Goal: Information Seeking & Learning: Learn about a topic

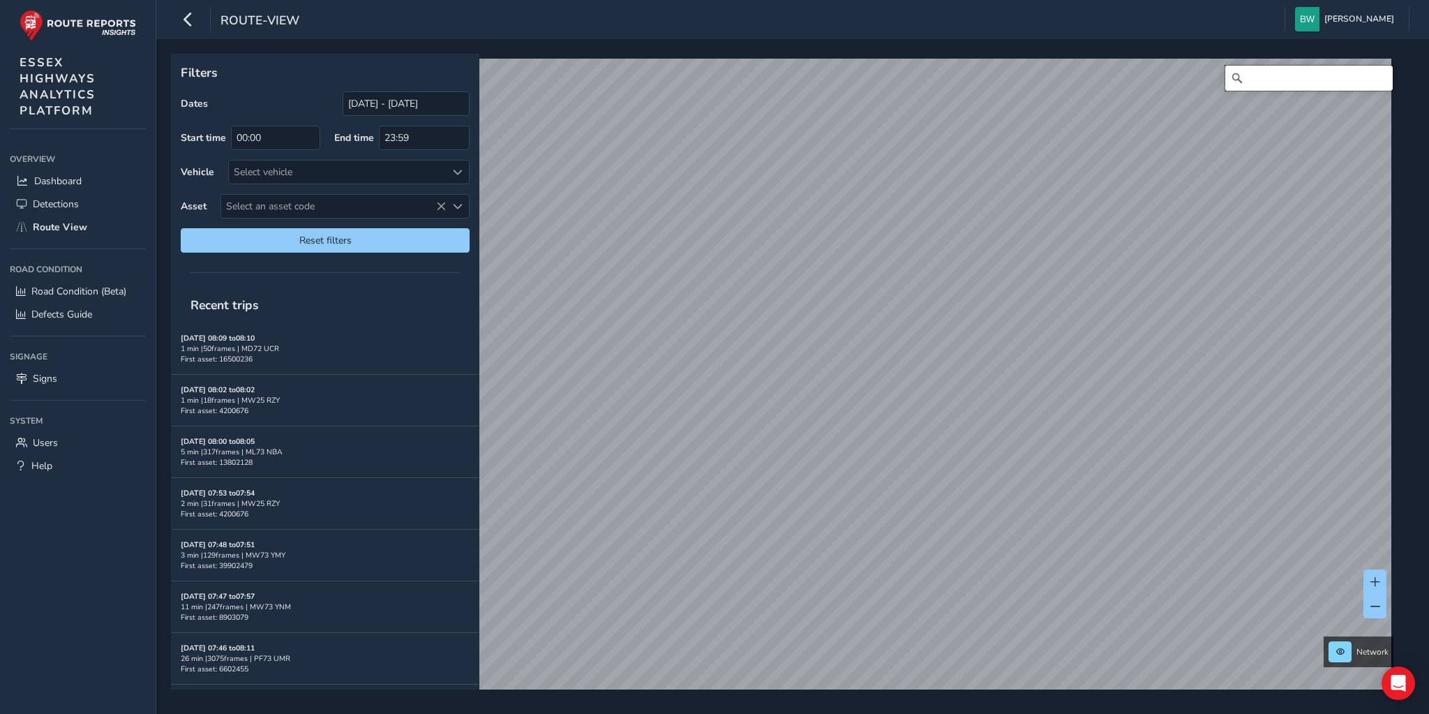
click at [1254, 80] on input "Search" at bounding box center [1308, 78] width 167 height 25
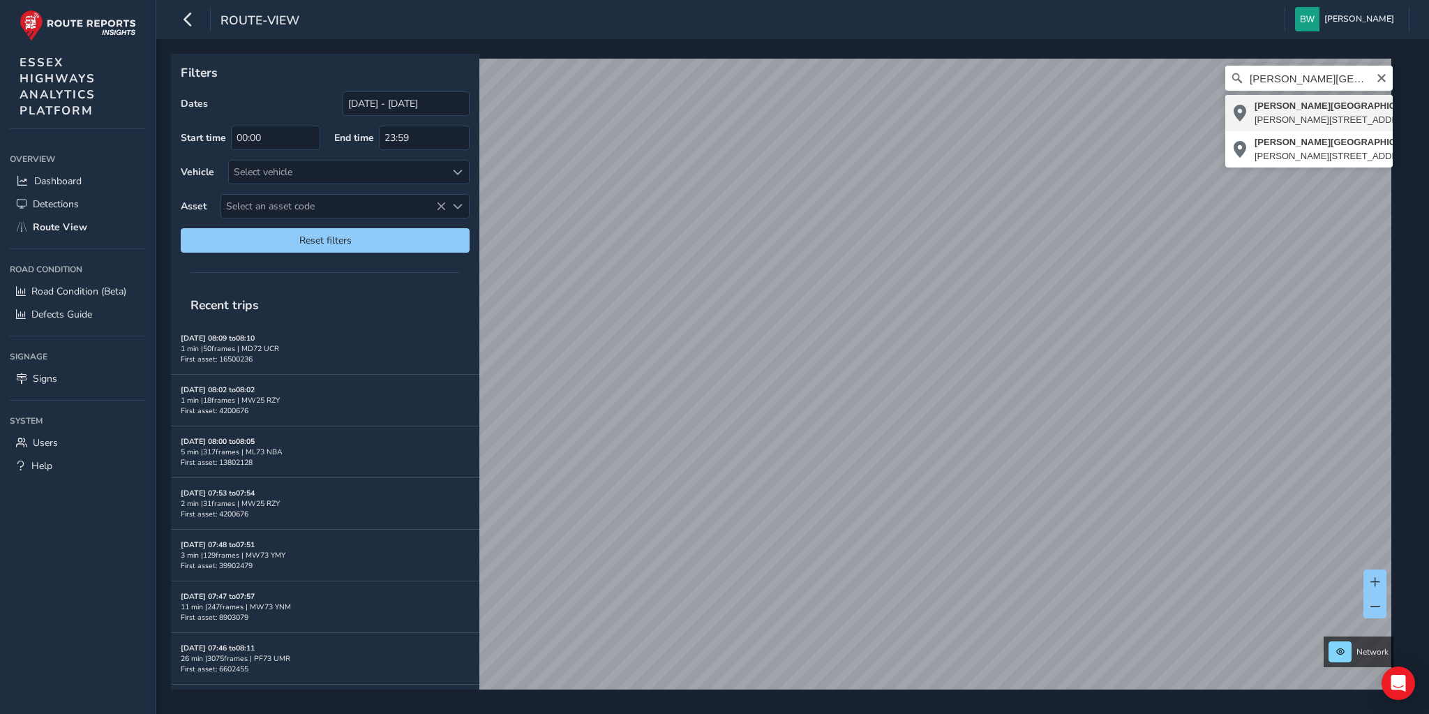
type input "[PERSON_NAME][STREET_ADDRESS][PERSON_NAME][DATE]"
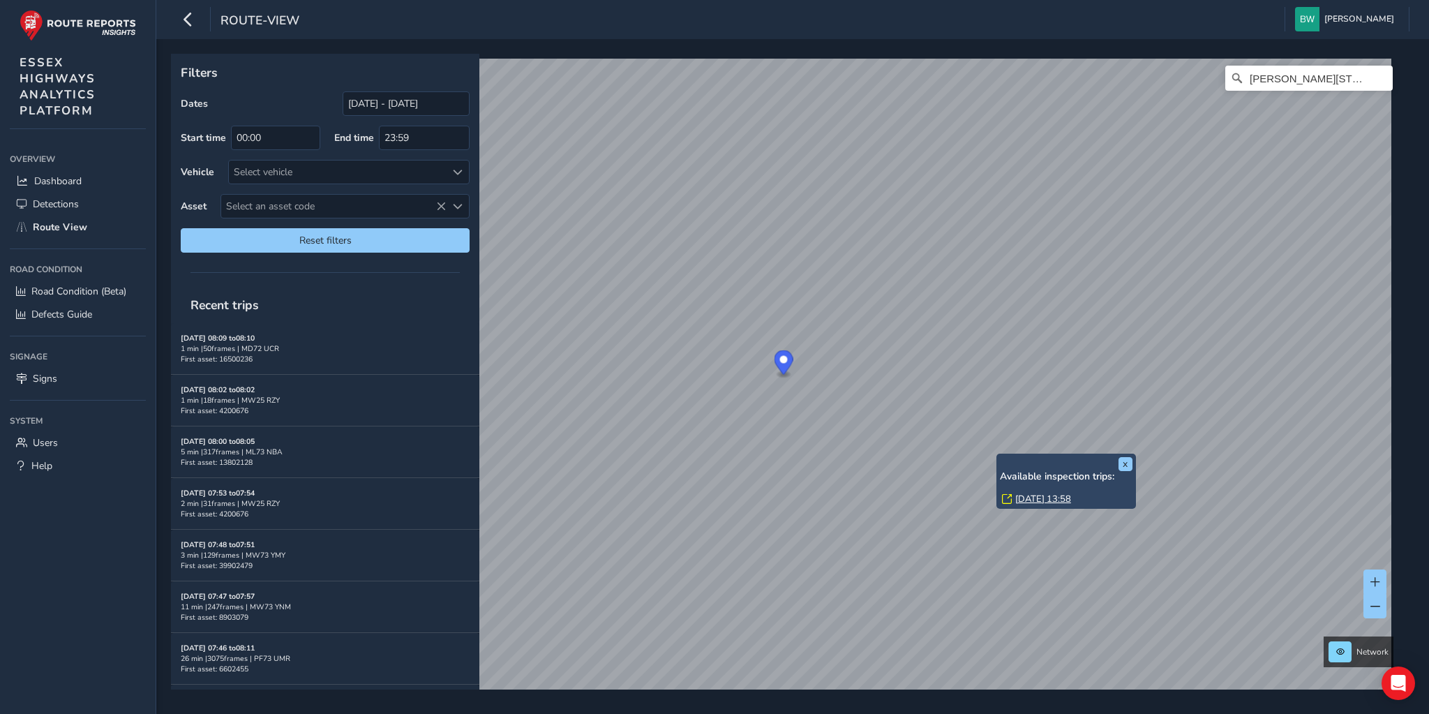
click at [1034, 497] on link "[DATE] 13:58" at bounding box center [1043, 499] width 56 height 13
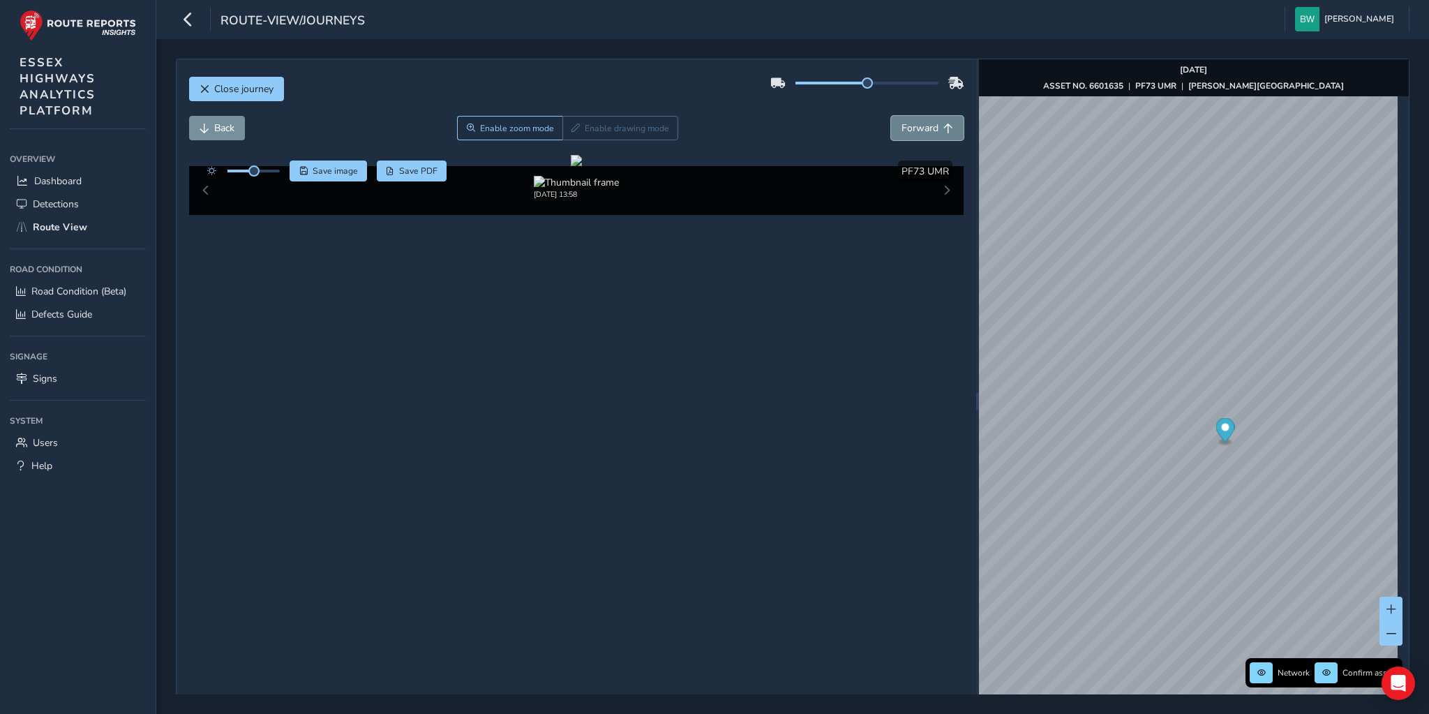
click at [918, 127] on span "Forward" at bounding box center [919, 127] width 37 height 13
click at [214, 131] on span "Back" at bounding box center [224, 127] width 20 height 13
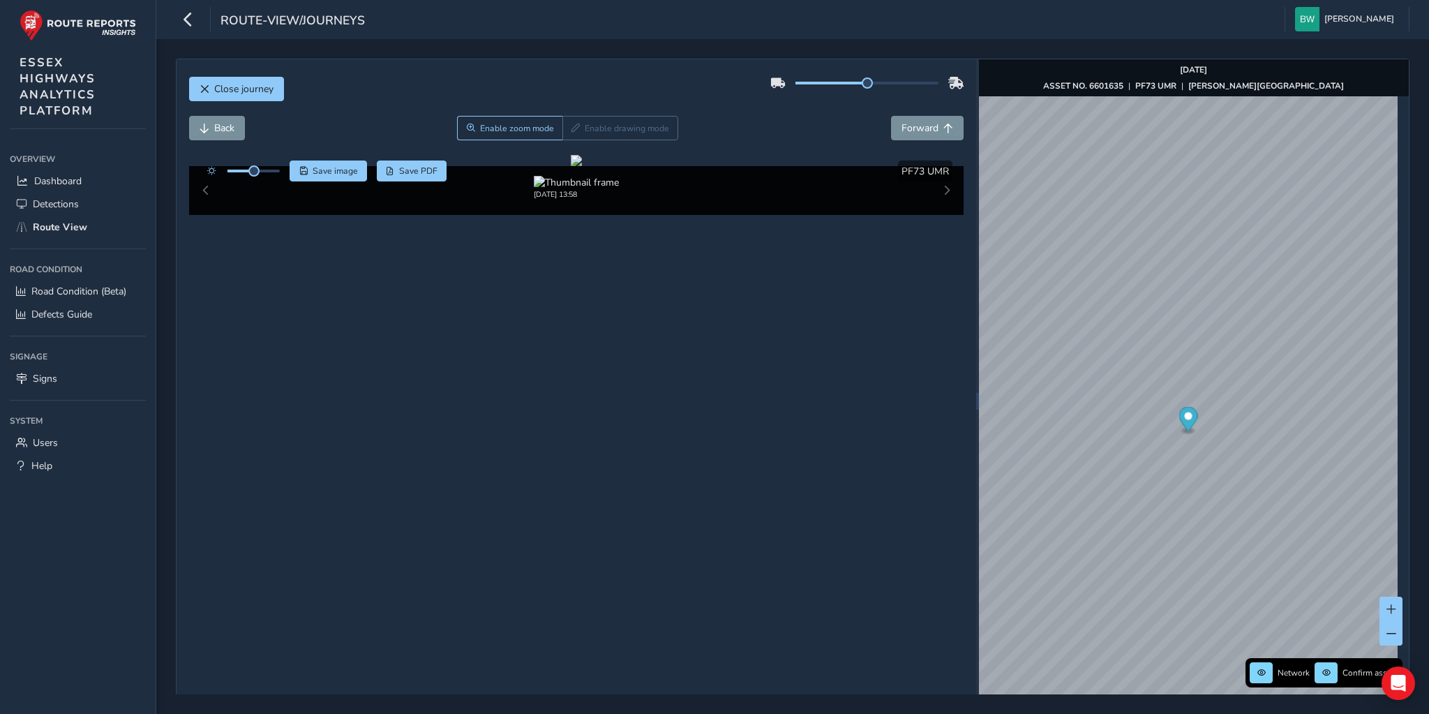
click at [941, 215] on div "[DATE] 13:58" at bounding box center [576, 190] width 775 height 49
click at [255, 87] on span "Close journey" at bounding box center [243, 88] width 59 height 13
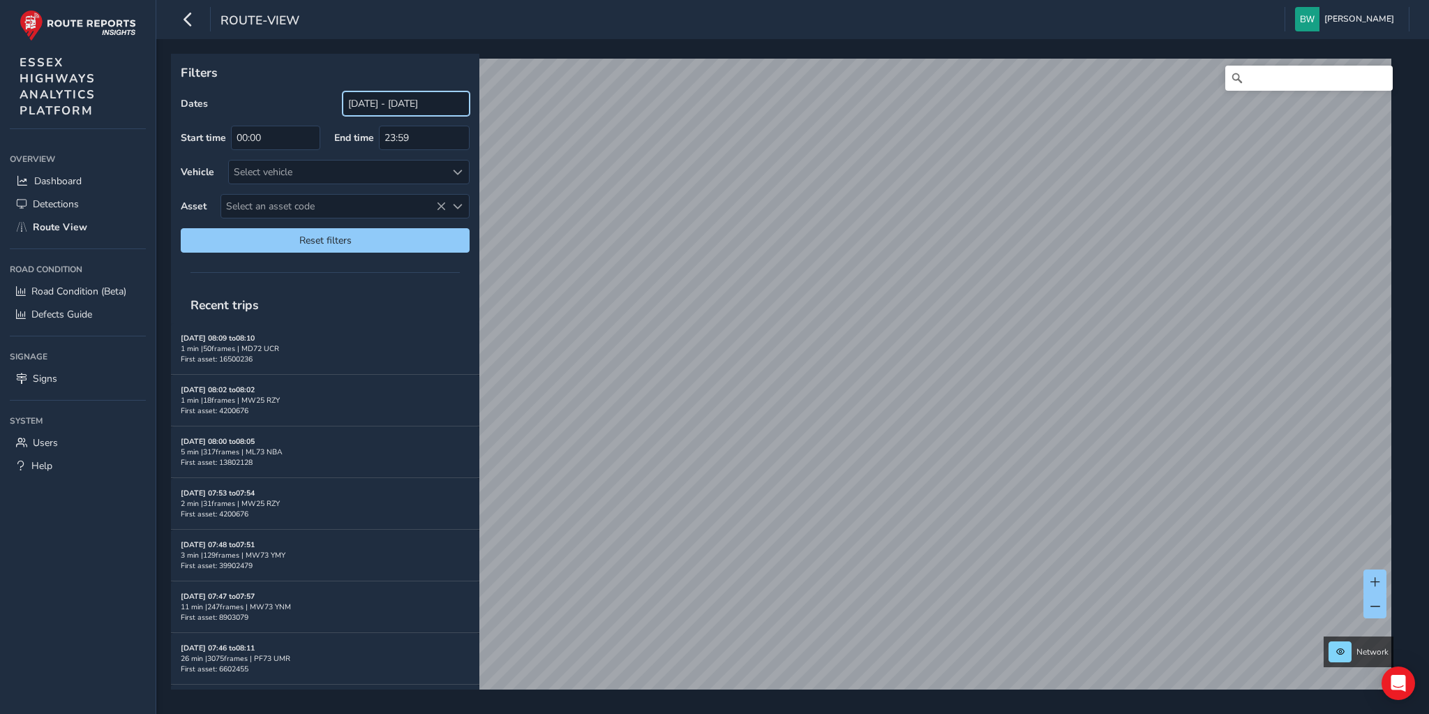
click at [410, 98] on input "[DATE] - [DATE]" at bounding box center [406, 103] width 127 height 24
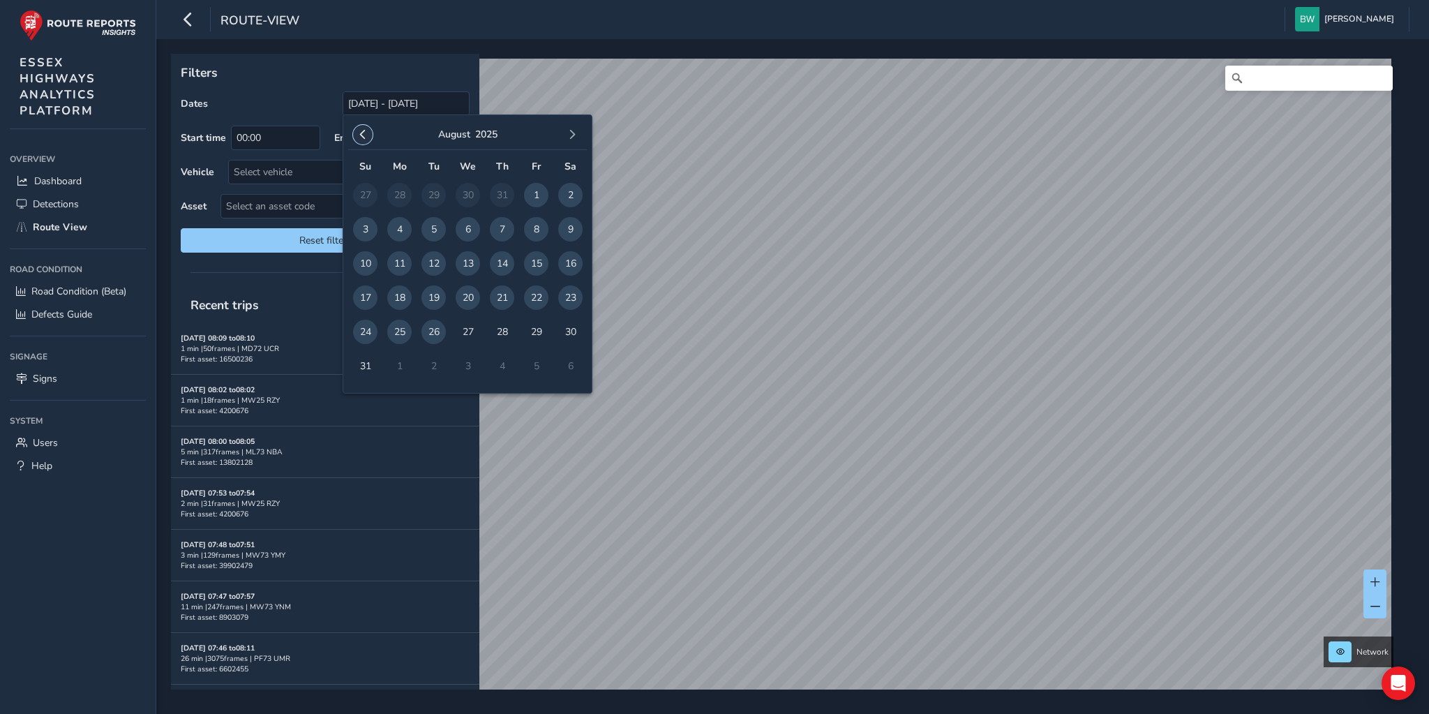
click at [361, 130] on span "button" at bounding box center [363, 135] width 10 height 10
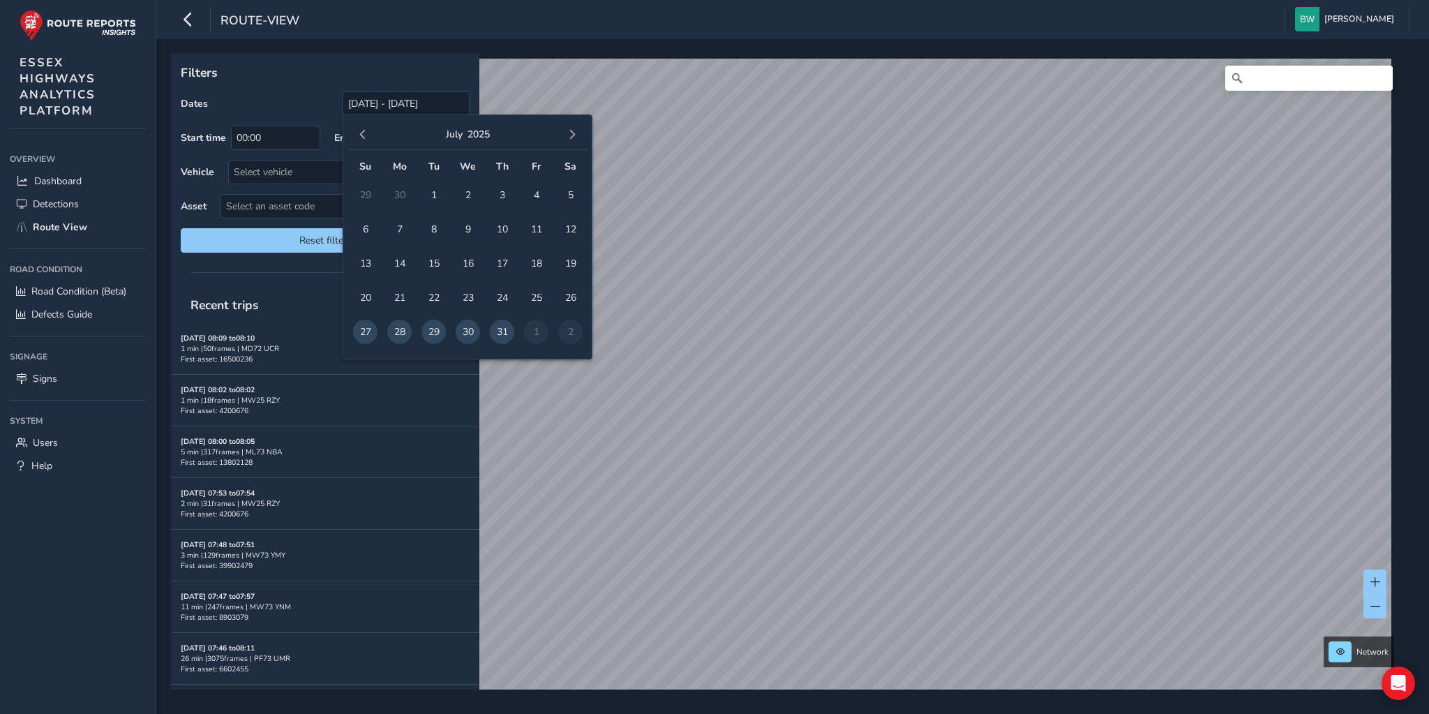
click at [361, 130] on span "button" at bounding box center [363, 135] width 10 height 10
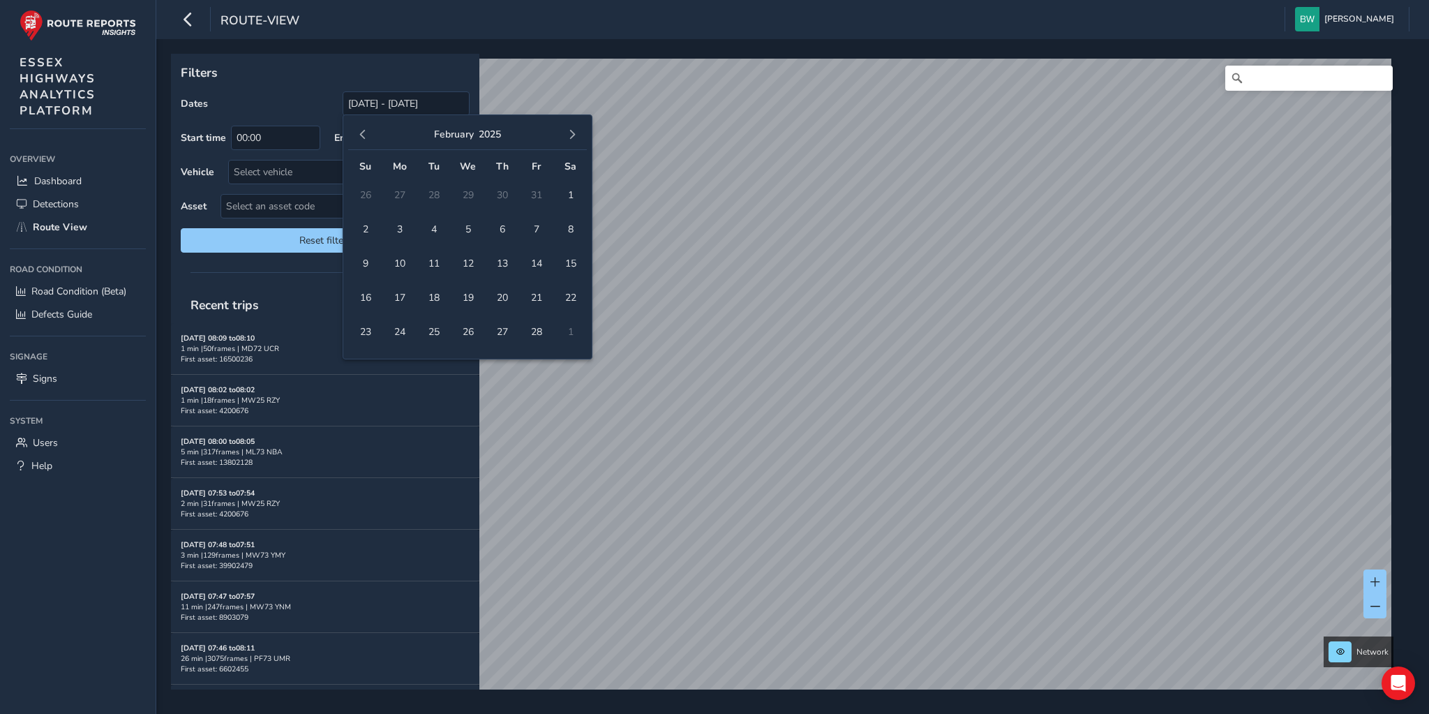
click at [361, 130] on span "button" at bounding box center [363, 135] width 10 height 10
click at [472, 195] on span "1" at bounding box center [468, 195] width 24 height 24
click at [570, 135] on span "button" at bounding box center [572, 135] width 10 height 10
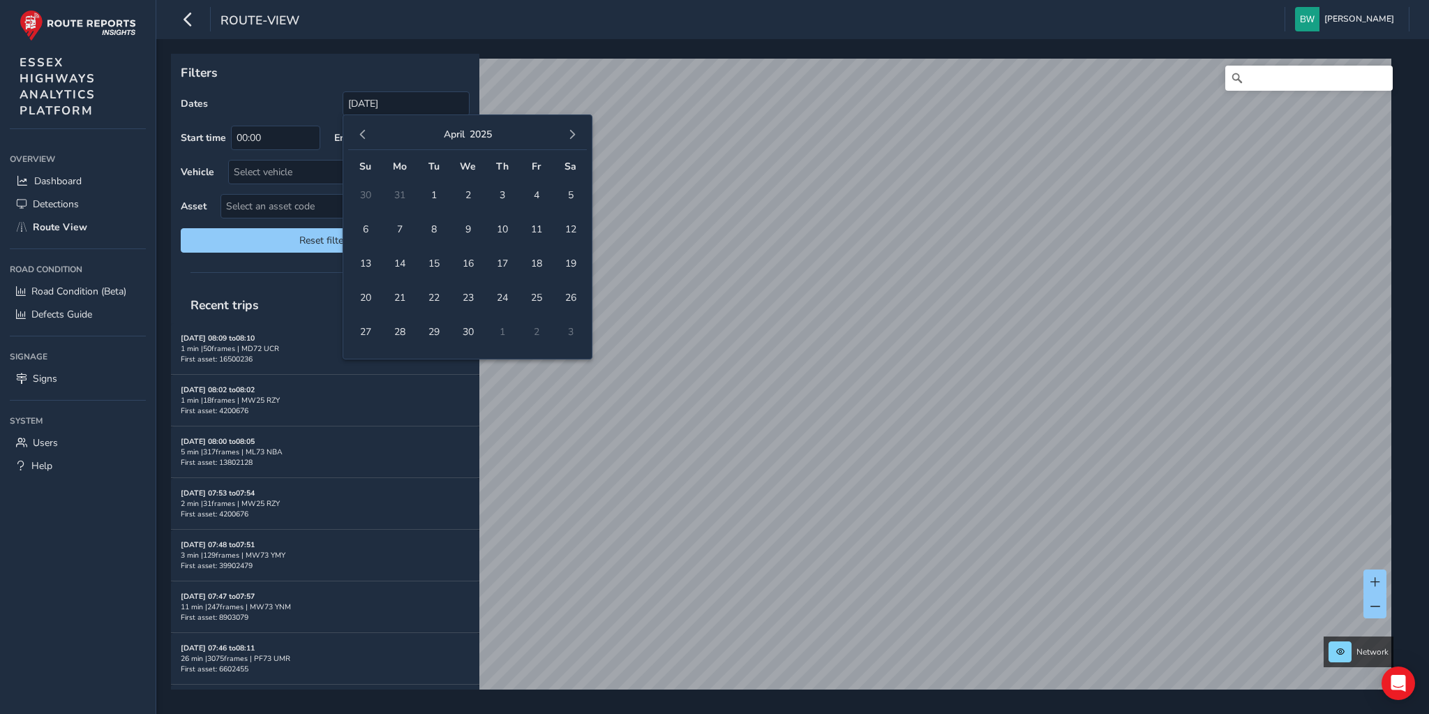
click at [570, 135] on span "button" at bounding box center [572, 135] width 10 height 10
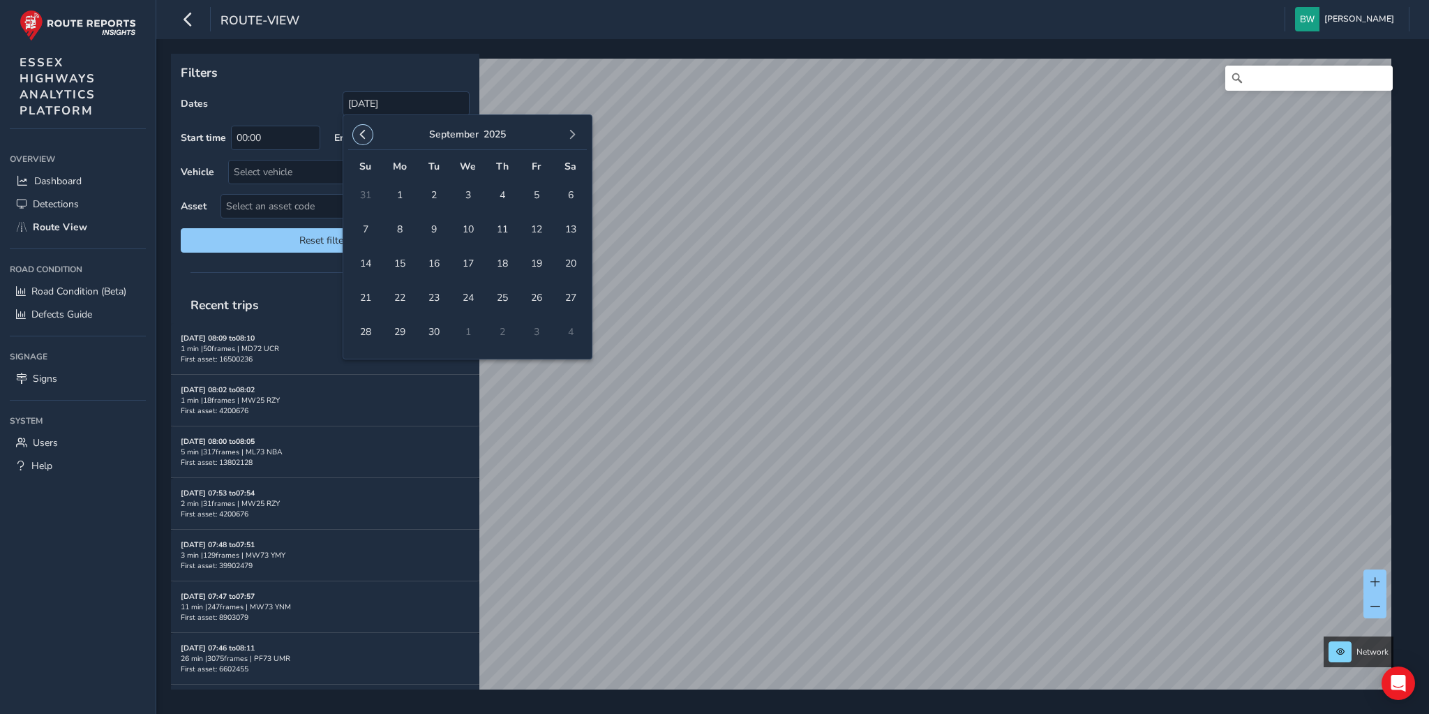
click at [363, 137] on span "button" at bounding box center [363, 135] width 10 height 10
click at [430, 333] on span "26" at bounding box center [433, 332] width 24 height 24
type input "[DATE] - [DATE]"
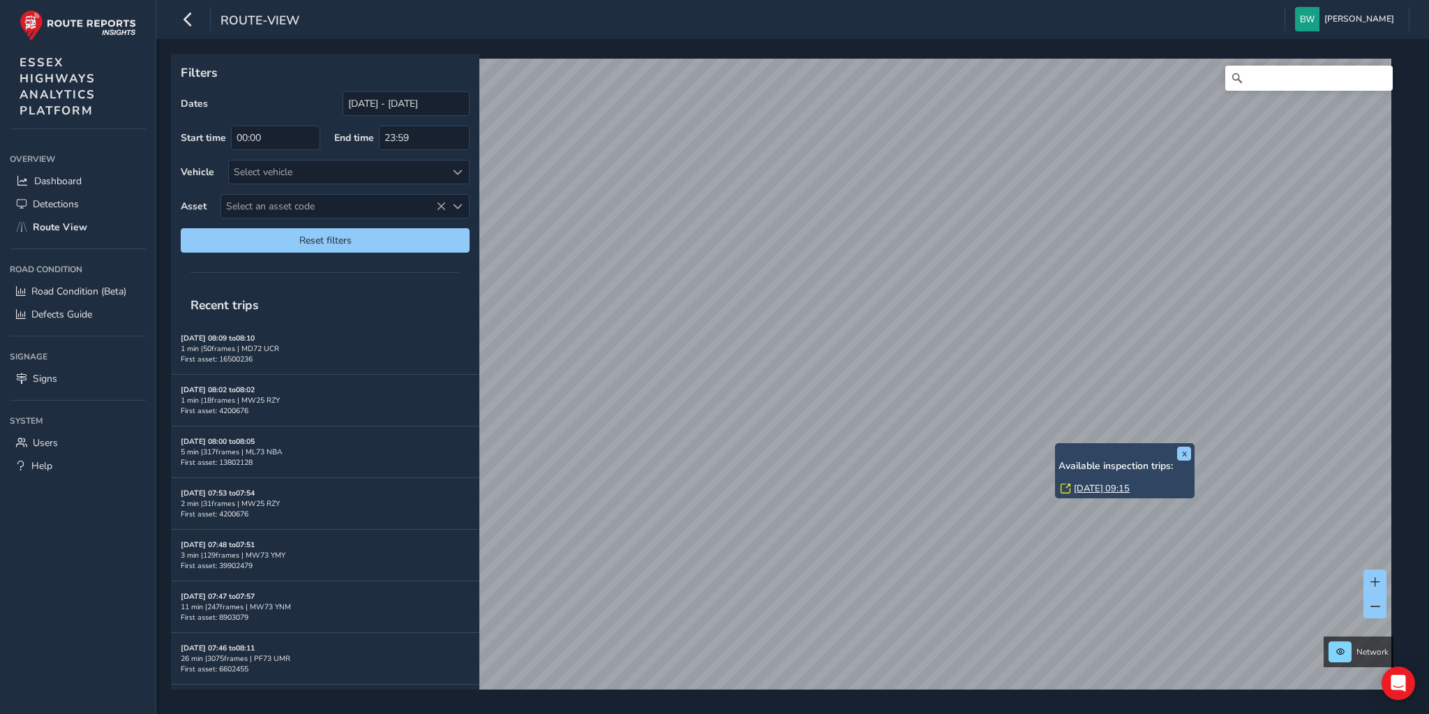
click at [1103, 491] on link "[DATE] 09:15" at bounding box center [1102, 488] width 56 height 13
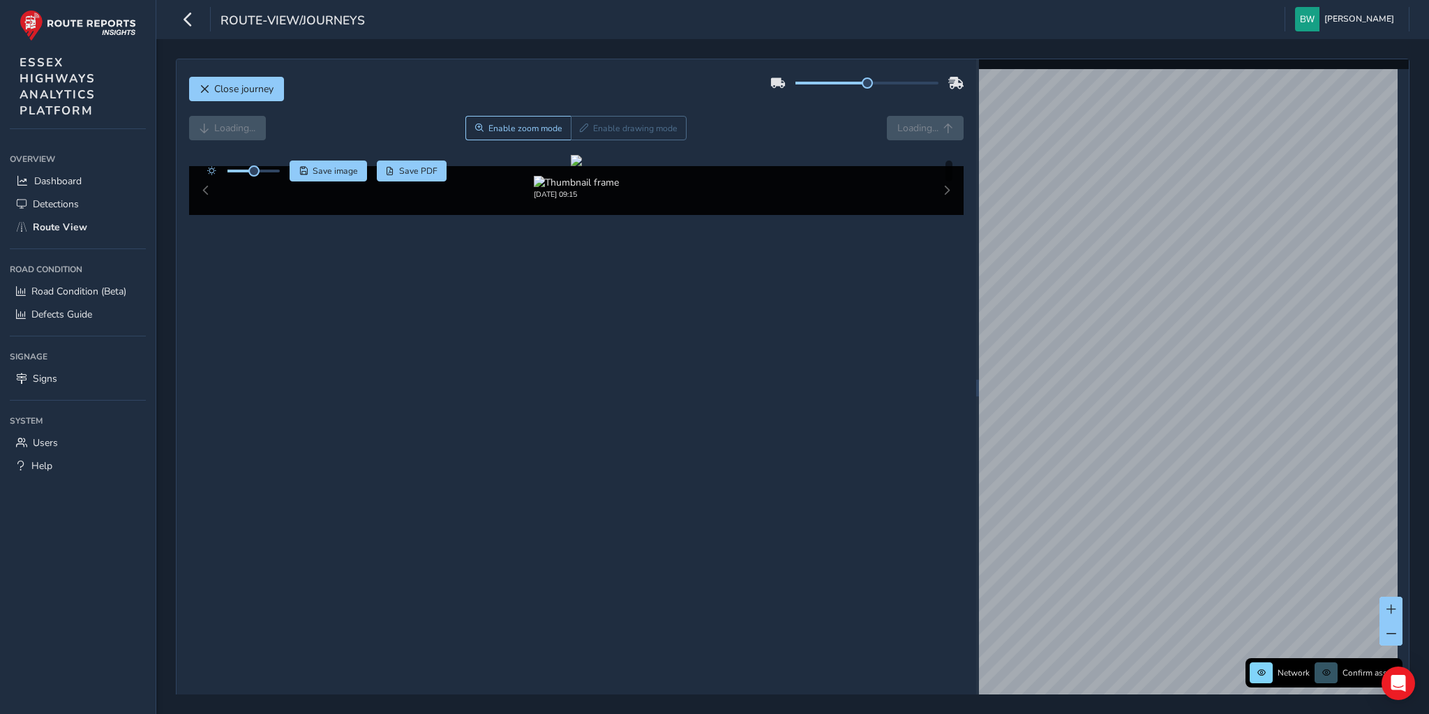
click at [907, 123] on div "Loading... Enable zoom mode Enable drawing mode Loading..." at bounding box center [576, 128] width 775 height 24
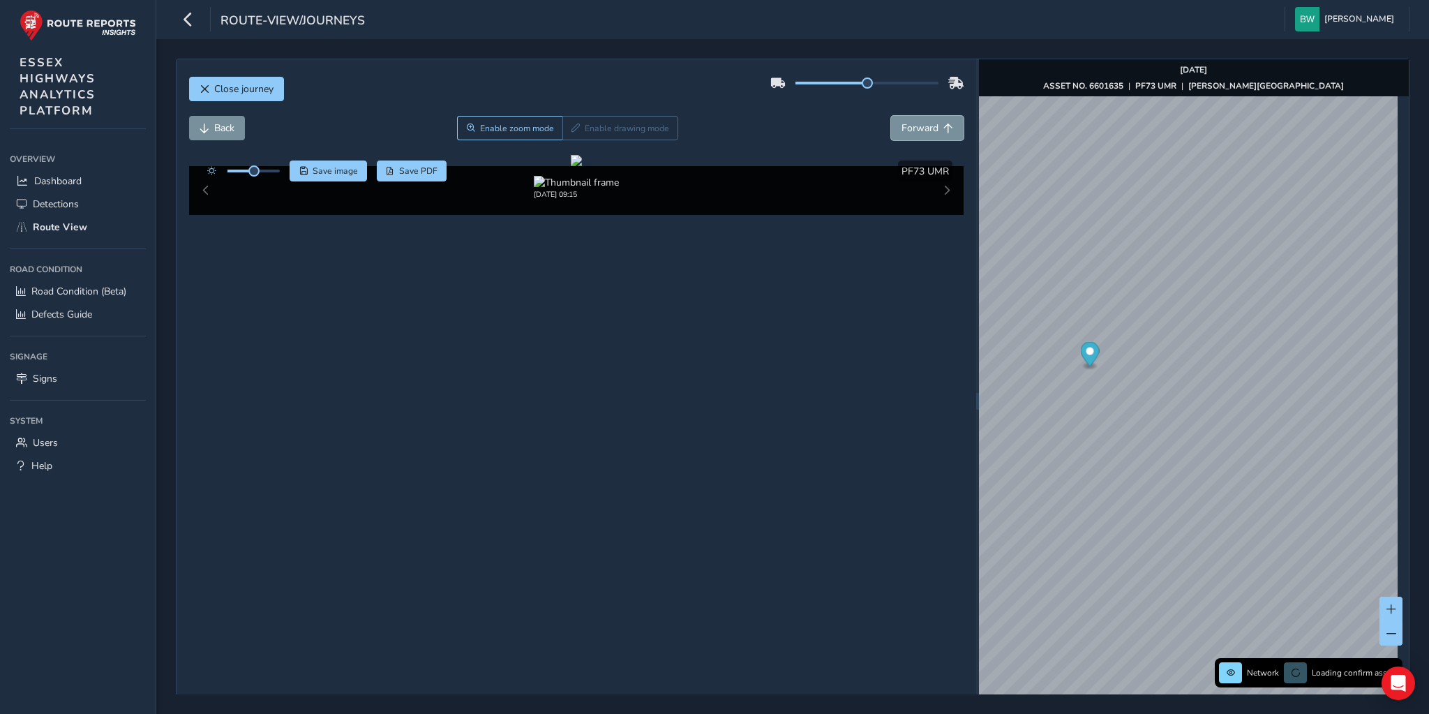
click at [907, 123] on span "Forward" at bounding box center [919, 127] width 37 height 13
click at [214, 132] on span "Back" at bounding box center [224, 127] width 20 height 13
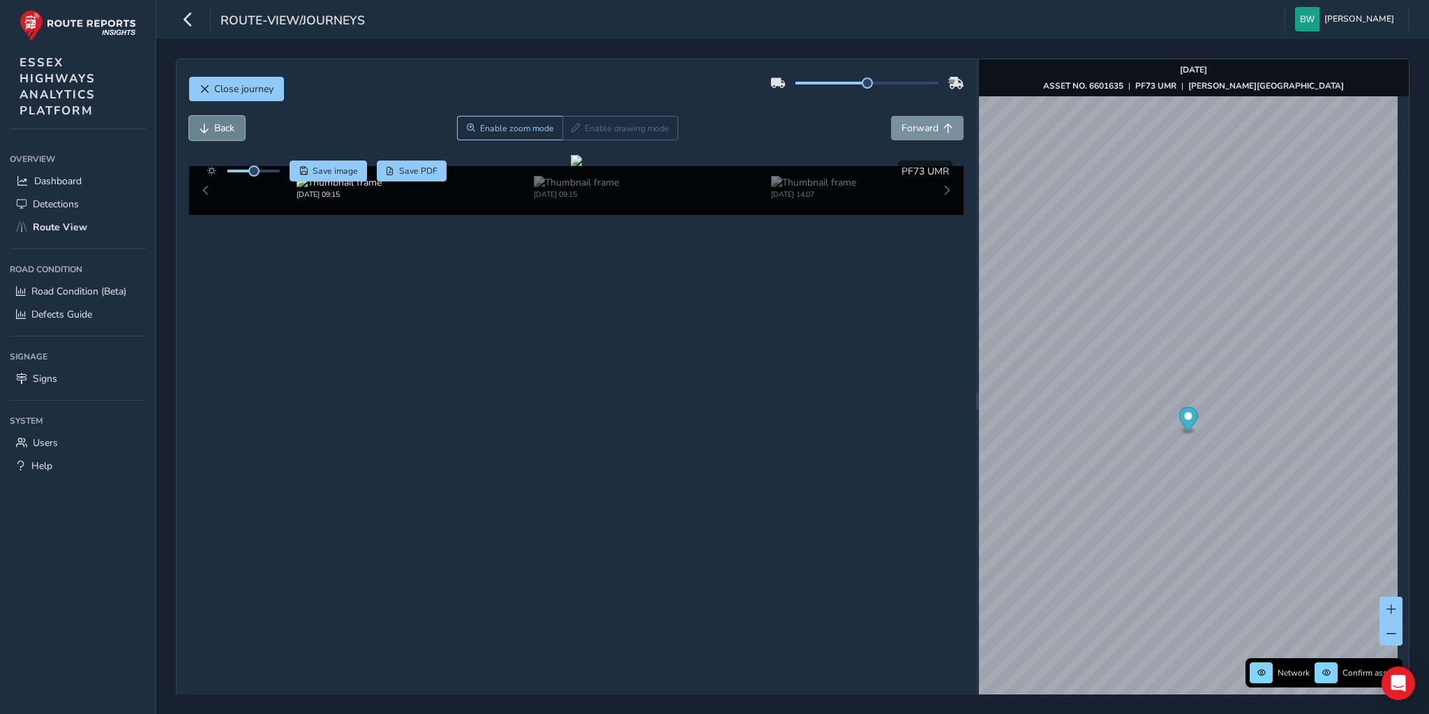
click at [214, 132] on span "Back" at bounding box center [224, 127] width 20 height 13
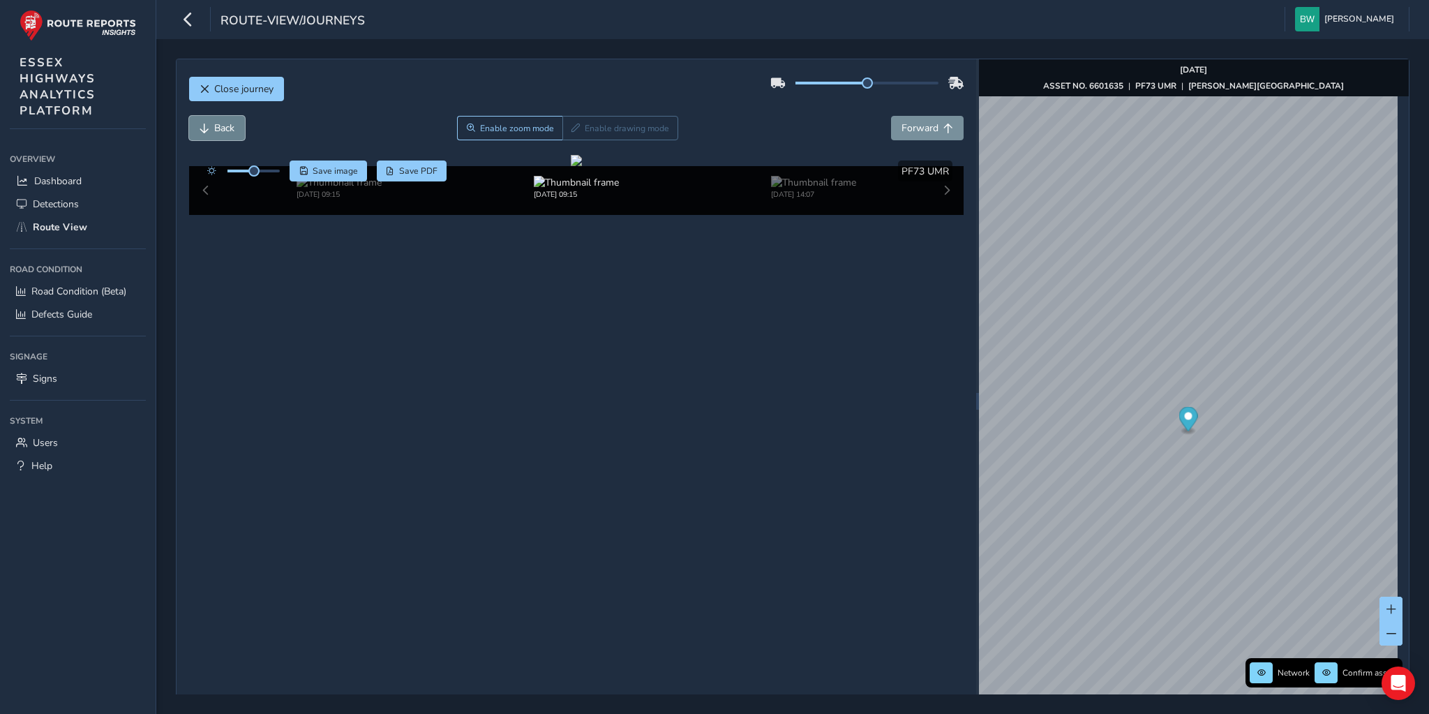
click at [214, 132] on span "Back" at bounding box center [224, 127] width 20 height 13
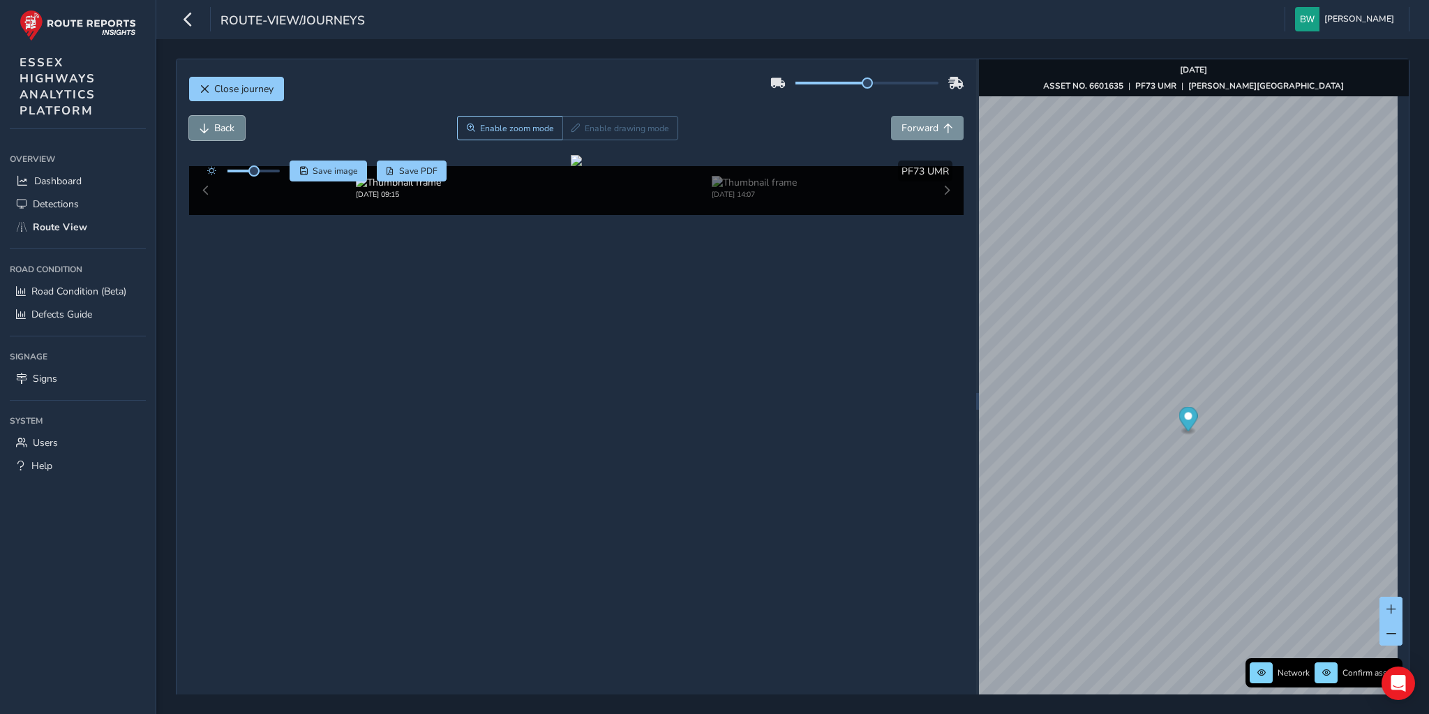
click at [214, 132] on span "Back" at bounding box center [224, 127] width 20 height 13
click at [741, 189] on img at bounding box center [754, 182] width 85 height 13
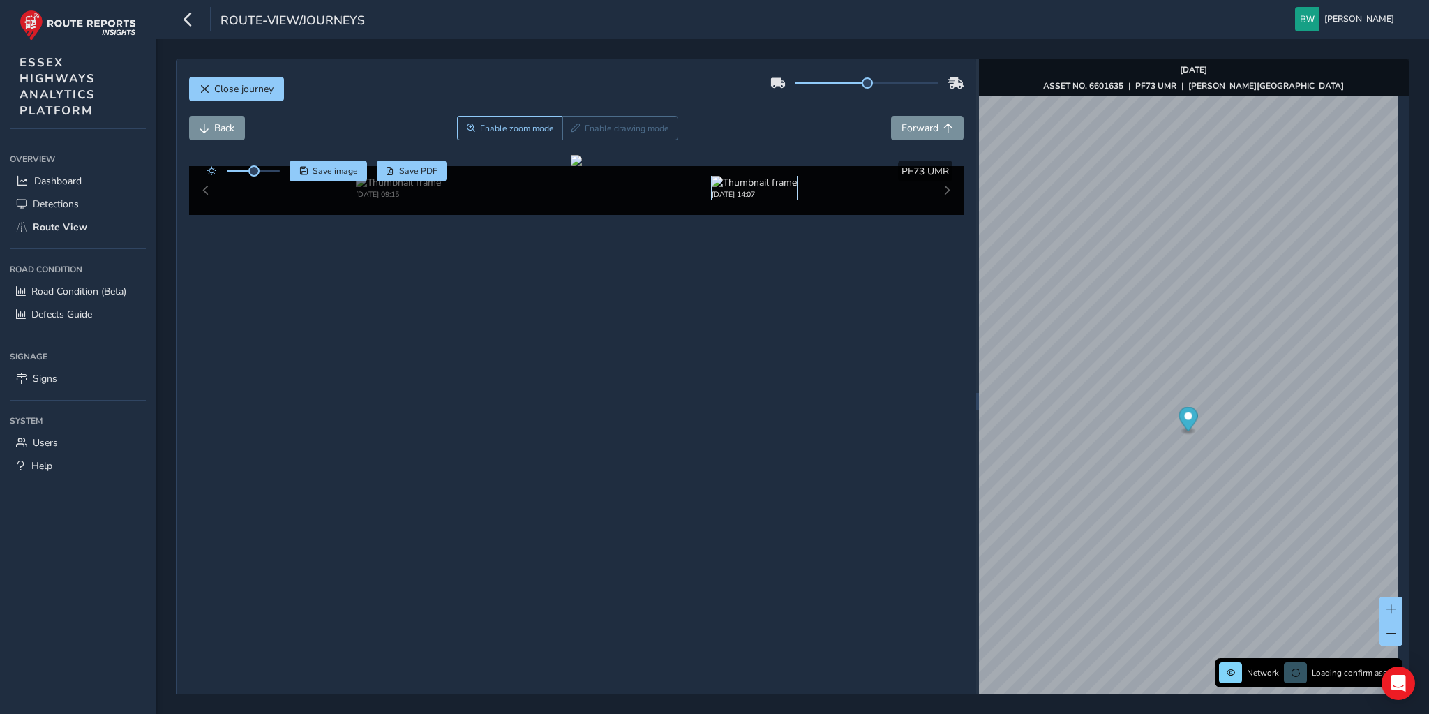
click at [741, 189] on img at bounding box center [754, 182] width 85 height 13
click at [910, 124] on span "Forward" at bounding box center [919, 127] width 37 height 13
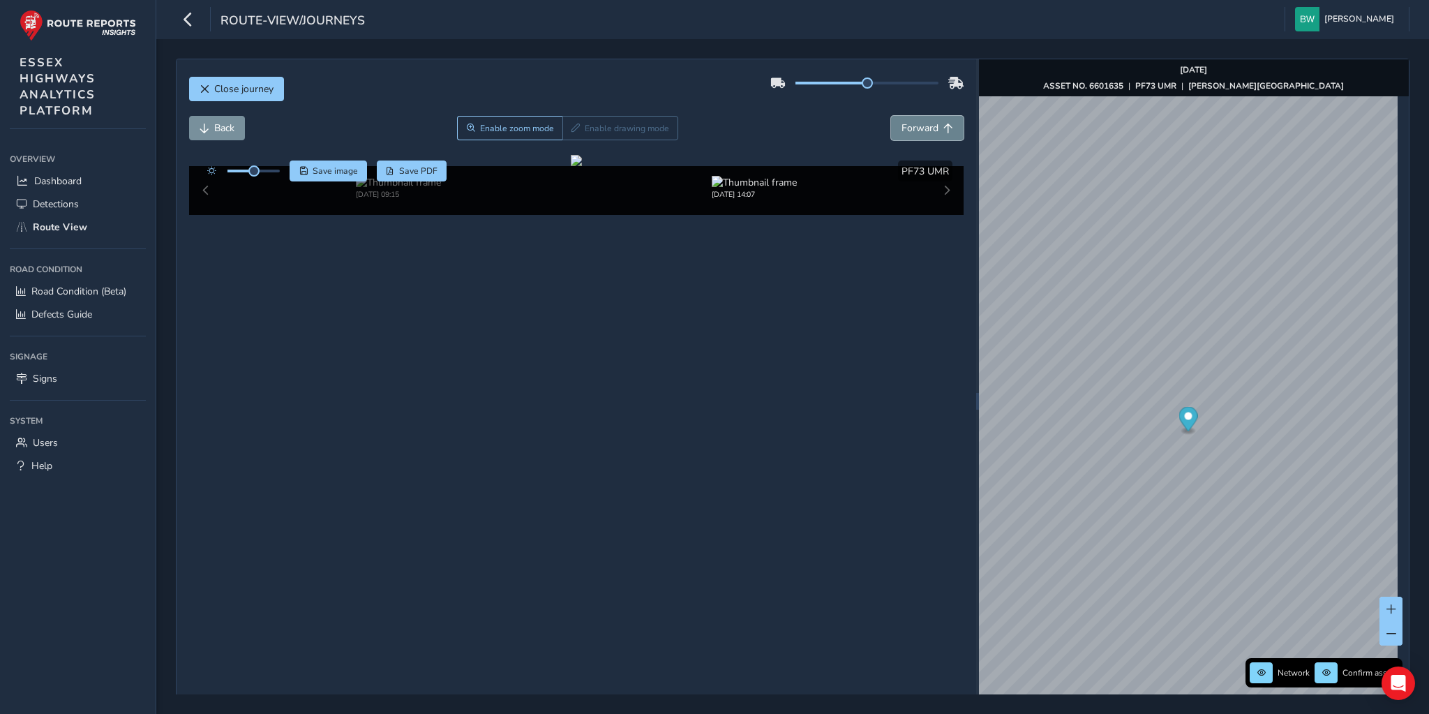
click at [910, 124] on span "Forward" at bounding box center [919, 127] width 37 height 13
click at [229, 132] on span "Back" at bounding box center [224, 127] width 20 height 13
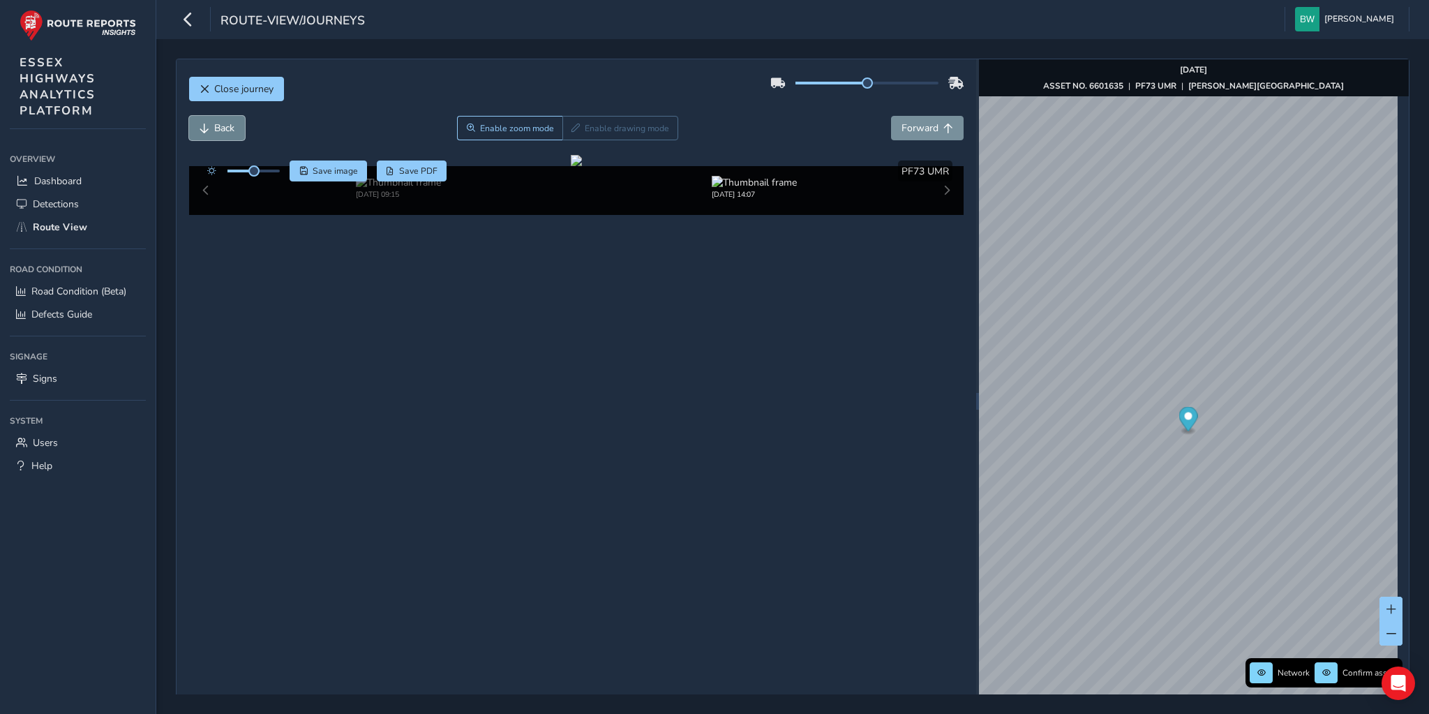
click at [218, 123] on span "Back" at bounding box center [224, 127] width 20 height 13
click at [762, 189] on img at bounding box center [754, 182] width 85 height 13
click at [1254, 475] on link "[DATE] 13:58" at bounding box center [1263, 481] width 56 height 13
click at [225, 126] on span "Back" at bounding box center [224, 127] width 20 height 13
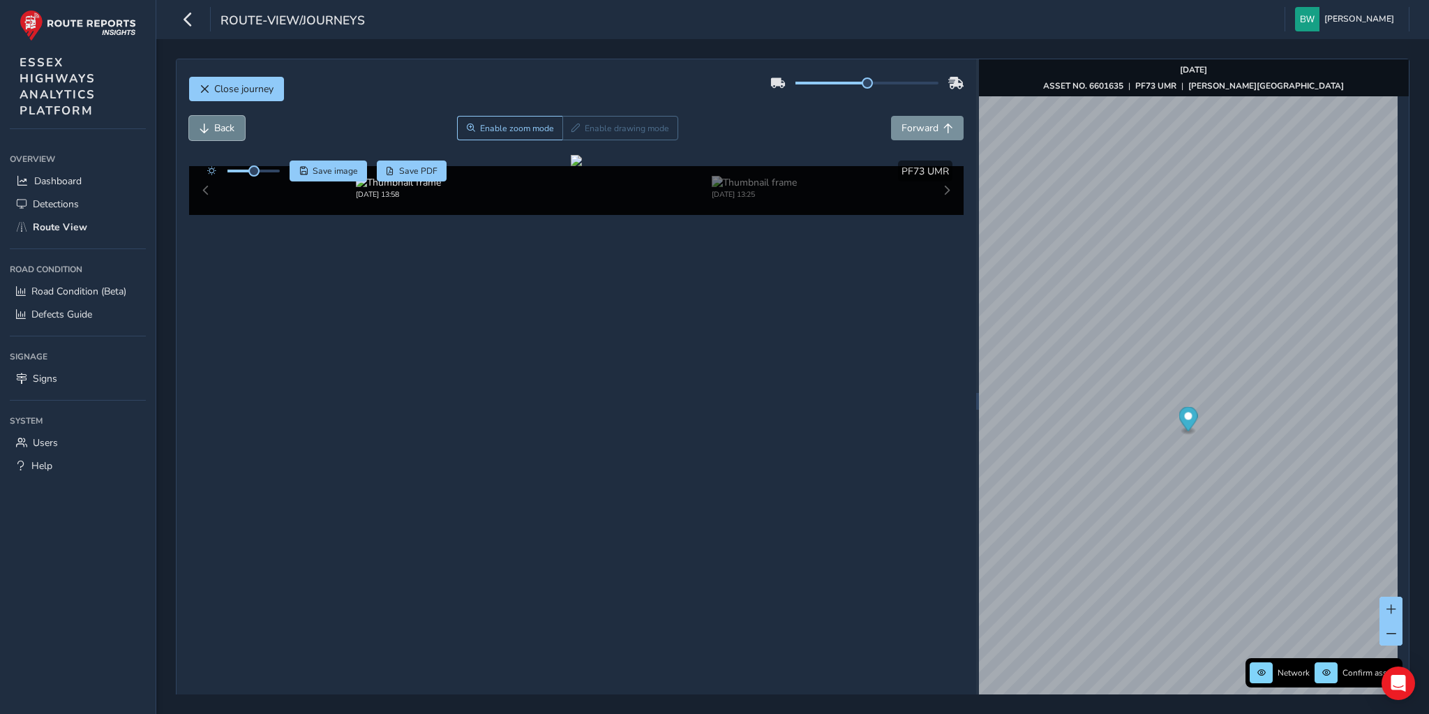
click at [225, 126] on span "Back" at bounding box center [224, 127] width 20 height 13
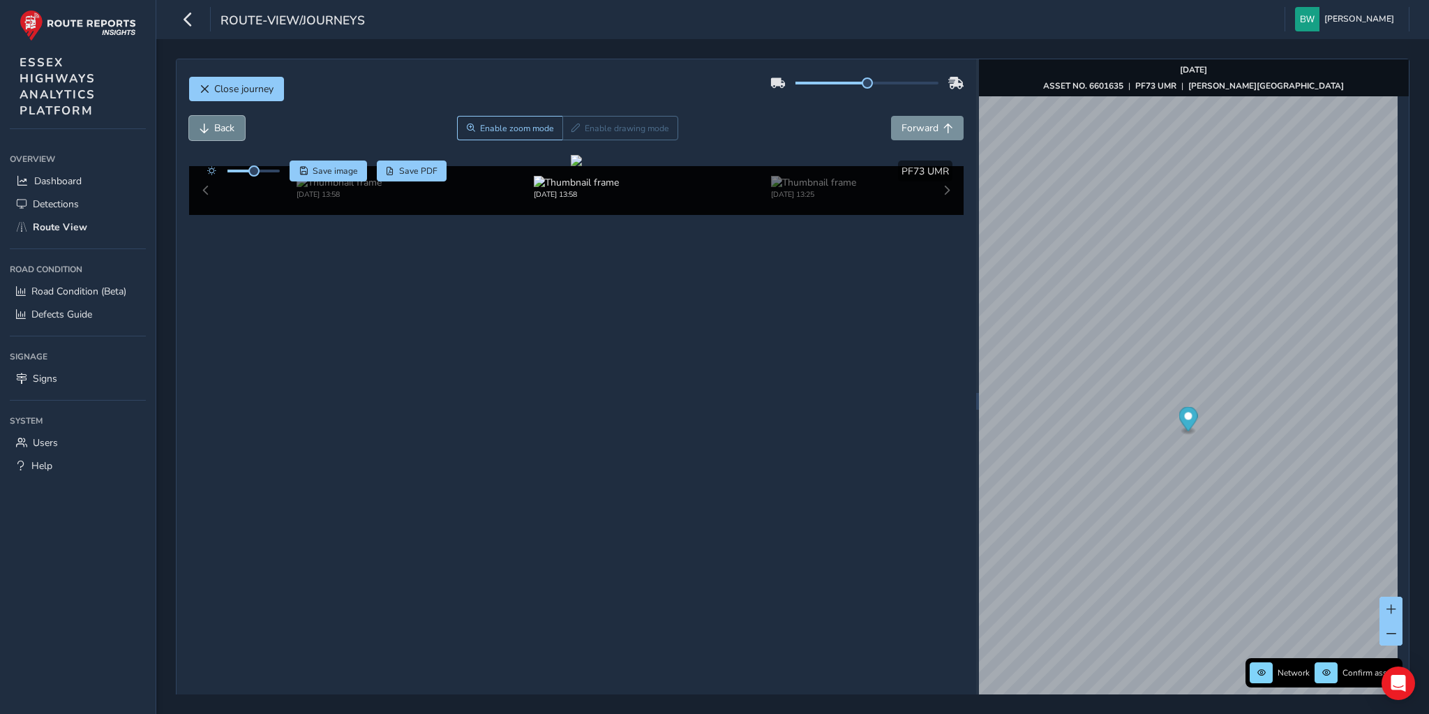
click at [225, 126] on span "Back" at bounding box center [224, 127] width 20 height 13
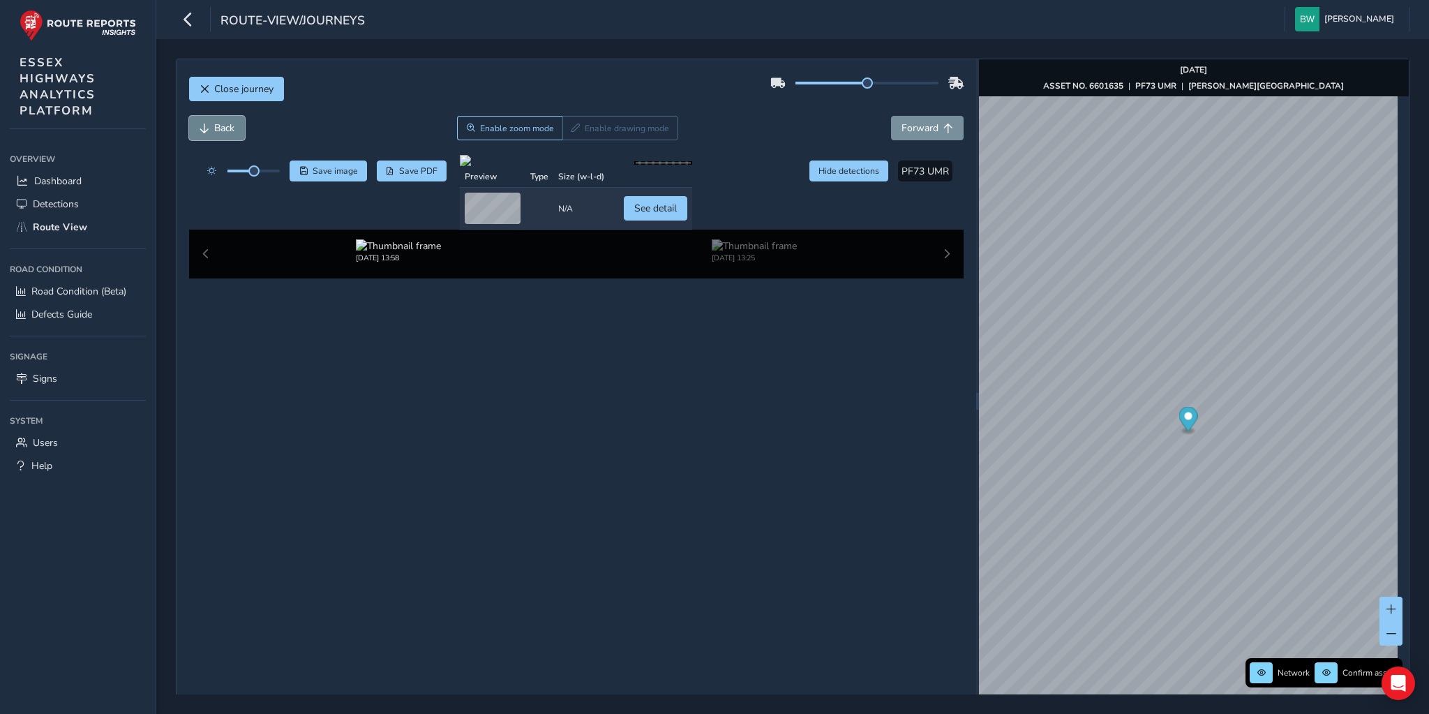
click at [225, 126] on span "Back" at bounding box center [224, 127] width 20 height 13
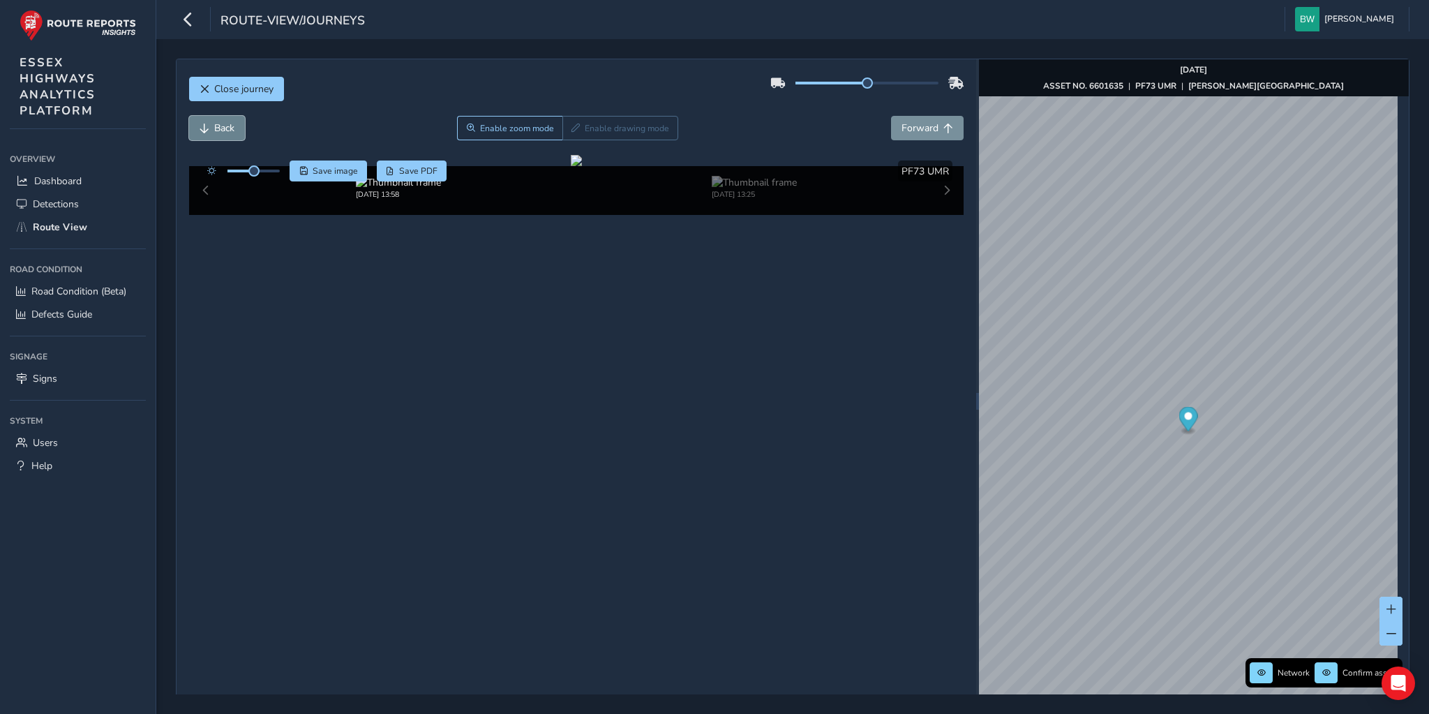
click at [225, 126] on span "Back" at bounding box center [224, 127] width 20 height 13
click at [912, 123] on span "Forward" at bounding box center [919, 127] width 37 height 13
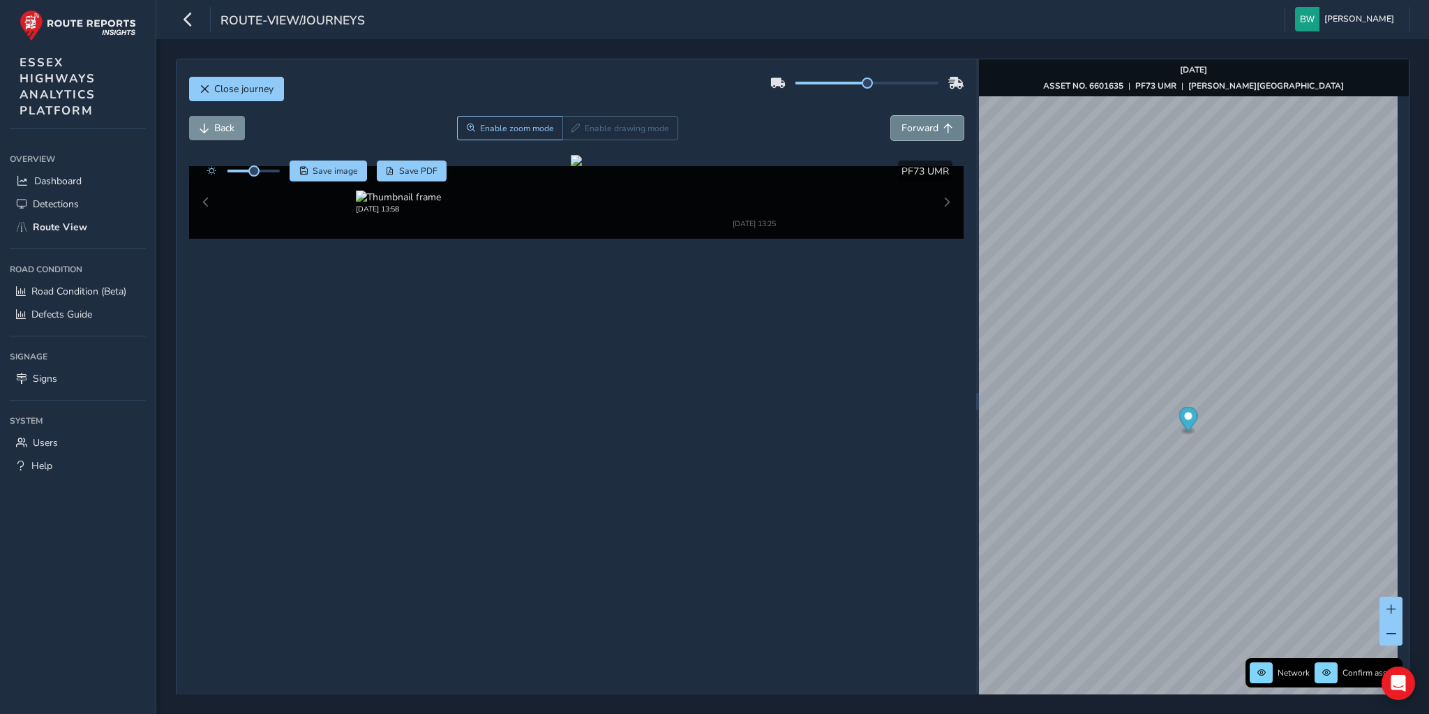
click at [912, 123] on span "Forward" at bounding box center [919, 127] width 37 height 13
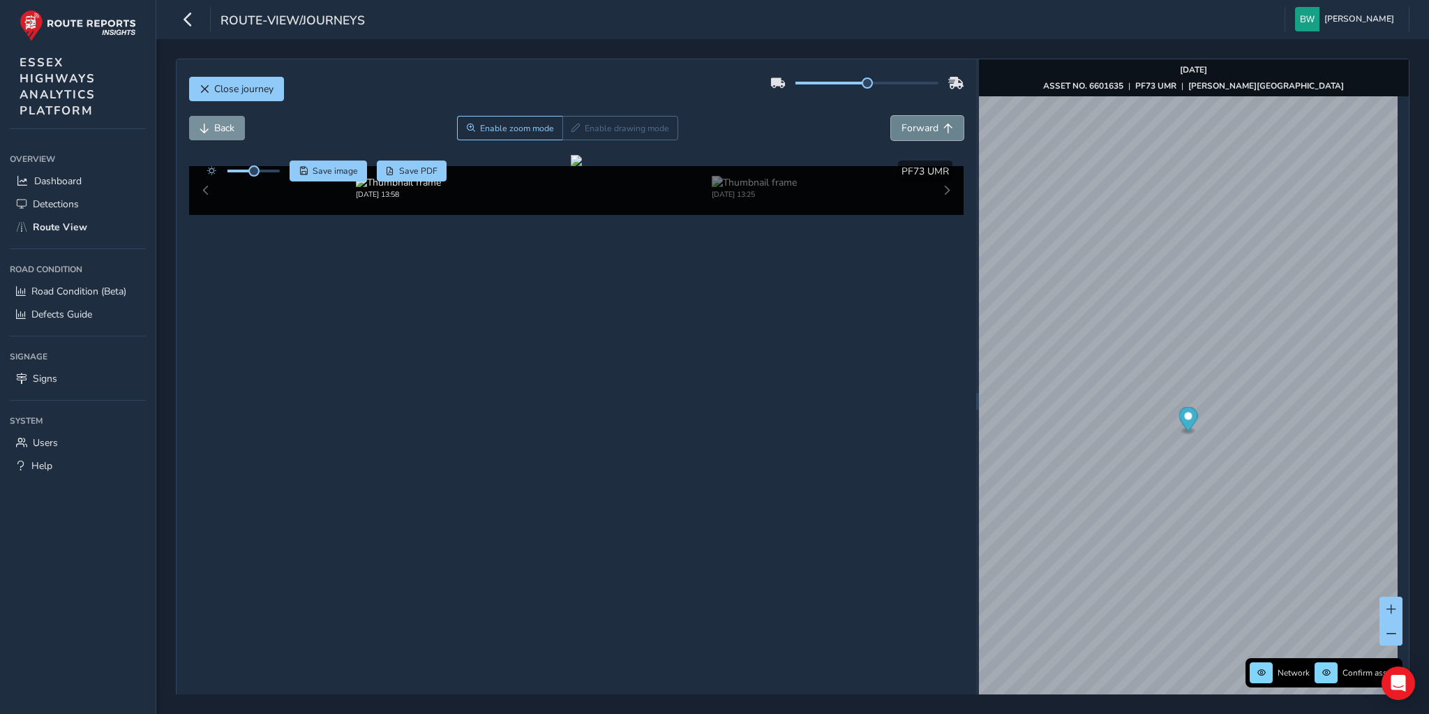
click at [912, 123] on span "Forward" at bounding box center [919, 127] width 37 height 13
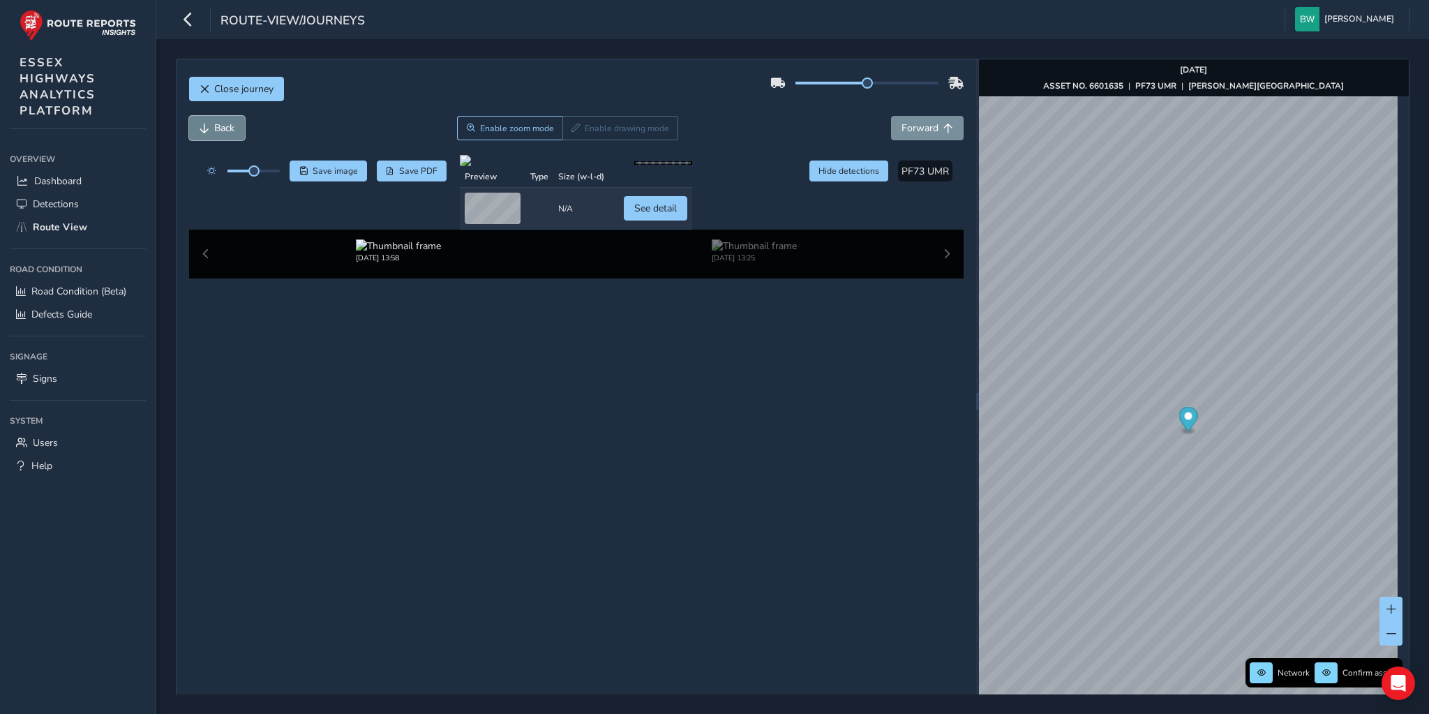
click at [195, 126] on button "Back" at bounding box center [217, 128] width 56 height 24
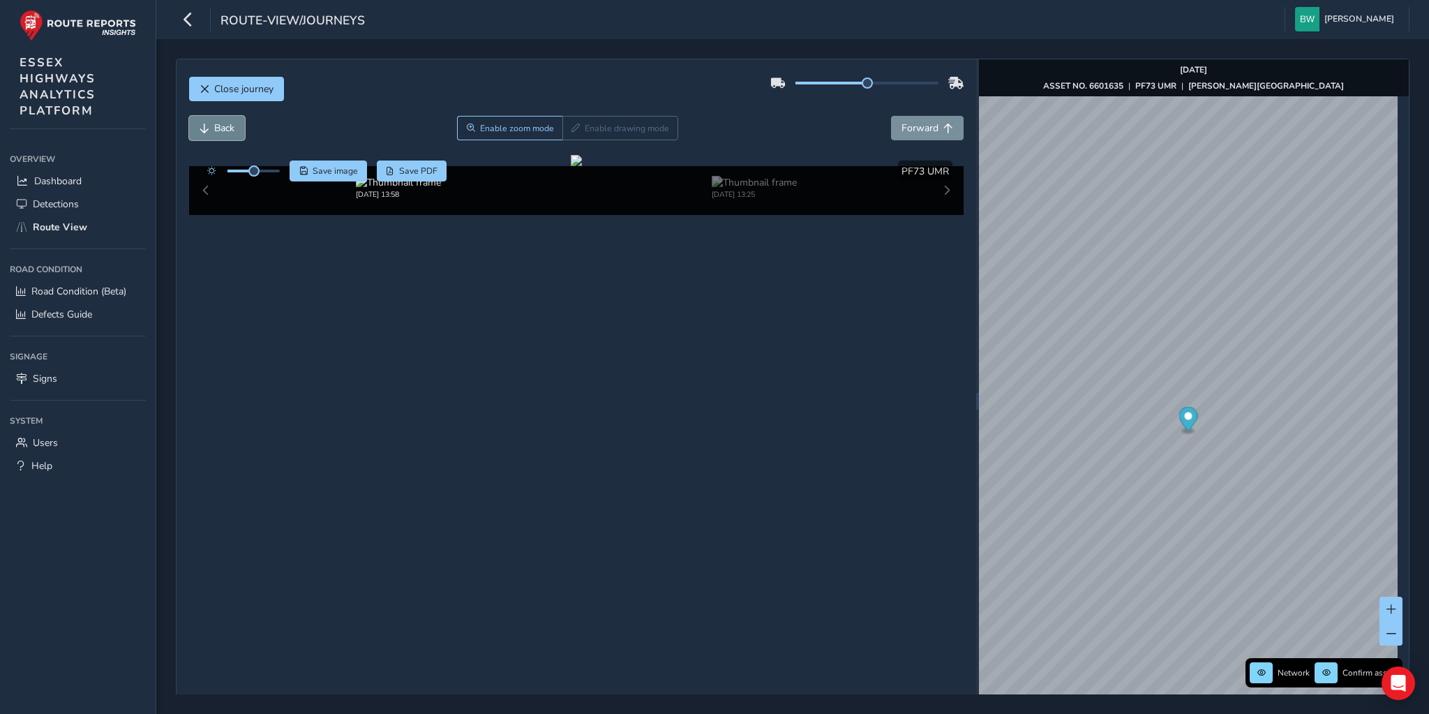
click at [204, 124] on span "Back" at bounding box center [205, 128] width 10 height 10
